Goal: Information Seeking & Learning: Learn about a topic

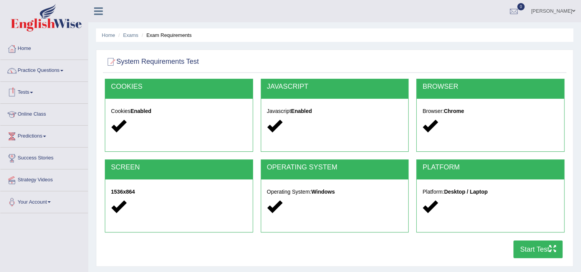
click at [25, 94] on link "Tests" at bounding box center [44, 91] width 88 height 19
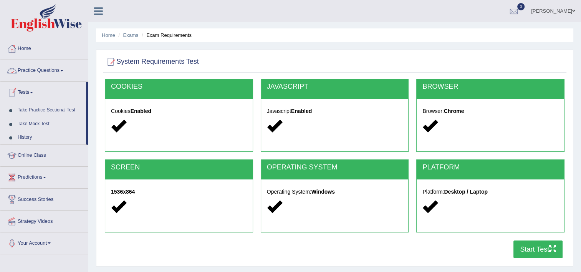
click at [49, 66] on link "Practice Questions" at bounding box center [44, 69] width 88 height 19
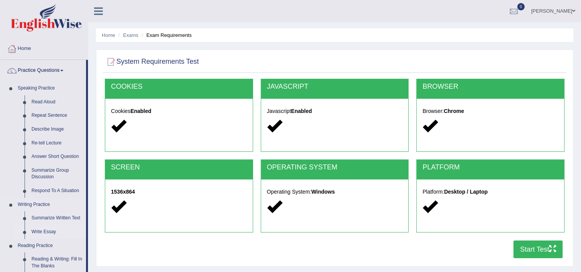
click at [41, 232] on link "Write Essay" at bounding box center [57, 232] width 58 height 14
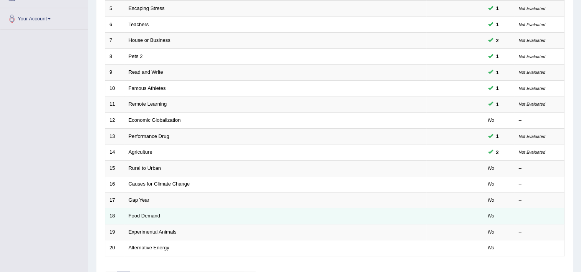
scroll to position [183, 0]
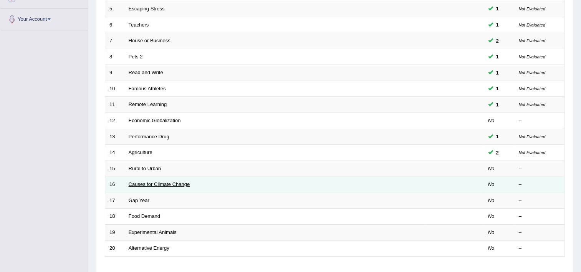
click at [167, 185] on link "Causes for Climate Change" at bounding box center [159, 184] width 61 height 6
